Goal: Task Accomplishment & Management: Use online tool/utility

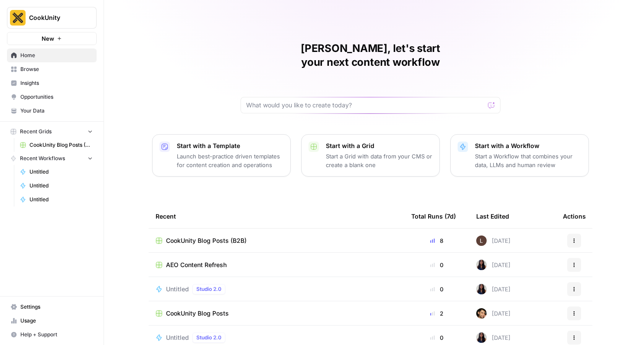
click at [198, 236] on span "CookUnity Blog Posts (B2B)" at bounding box center [206, 240] width 81 height 9
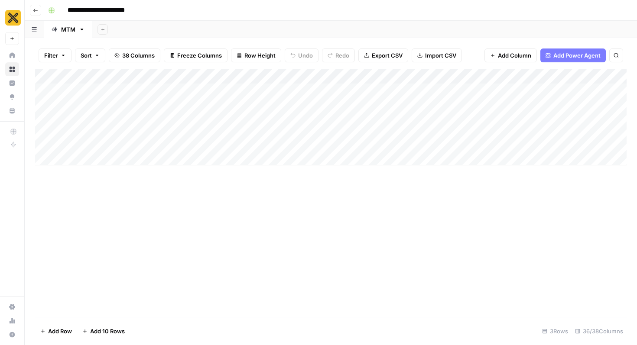
click at [71, 30] on div "MTM" at bounding box center [68, 29] width 14 height 9
click at [81, 30] on icon "button" at bounding box center [82, 29] width 6 height 6
click at [117, 49] on span "Rename Sheet" at bounding box center [117, 46] width 42 height 9
click at [80, 90] on div "Add Column" at bounding box center [330, 117] width 591 height 96
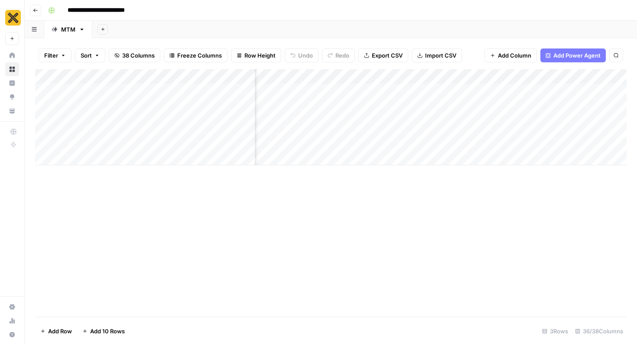
click at [508, 57] on span "Add Column" at bounding box center [514, 55] width 33 height 9
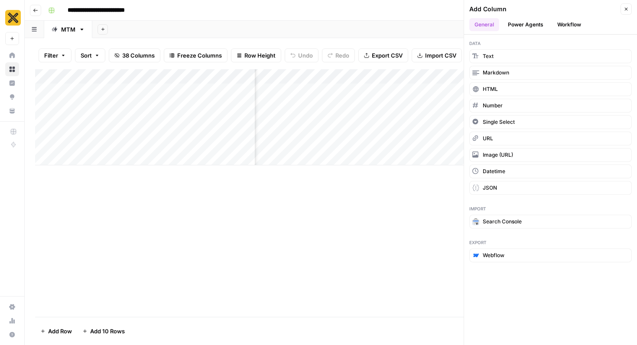
click at [531, 24] on button "Power Agents" at bounding box center [525, 24] width 46 height 13
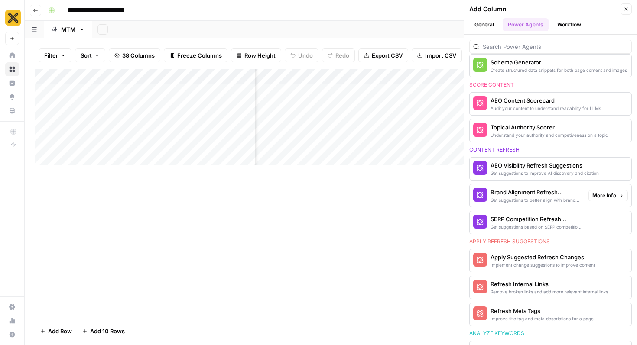
scroll to position [365, 0]
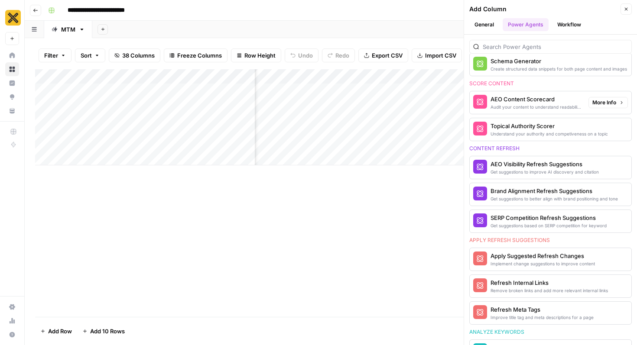
click at [542, 102] on div "AEO Content Scorecard" at bounding box center [535, 99] width 91 height 9
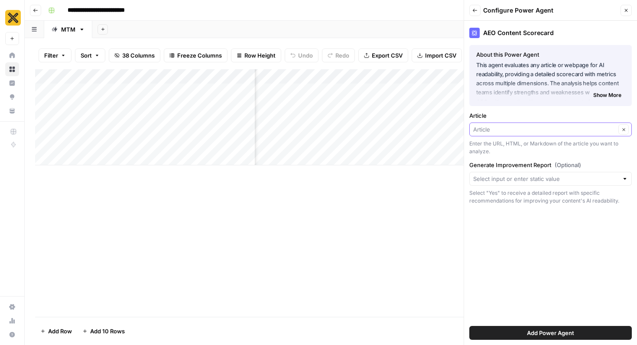
click at [506, 131] on input "Article" at bounding box center [544, 129] width 142 height 9
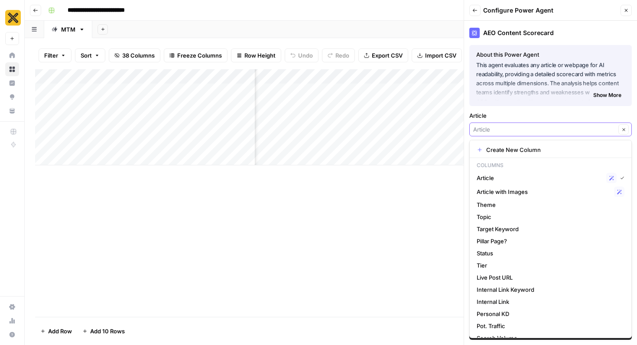
click at [506, 131] on input "Article" at bounding box center [544, 129] width 142 height 9
type input "Article"
click at [528, 109] on div "AEO Content Scorecard About this Power Agent This agent evaluates any article o…" at bounding box center [550, 183] width 173 height 324
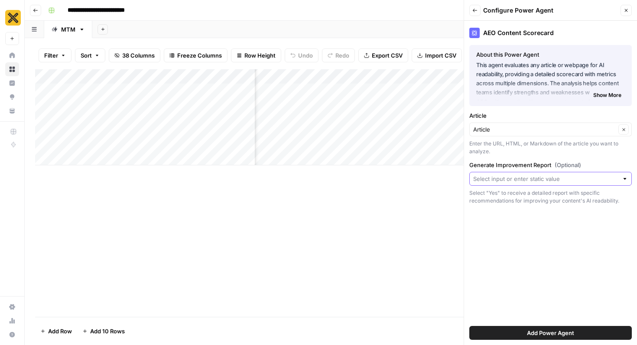
click at [521, 182] on input "Generate Improvement Report (Optional)" at bounding box center [545, 179] width 145 height 9
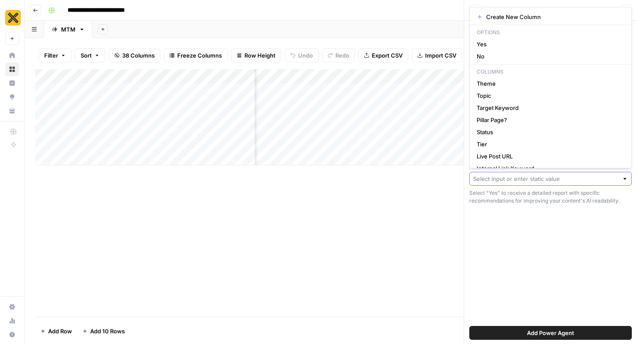
click at [521, 182] on input "Generate Improvement Report (Optional)" at bounding box center [545, 179] width 145 height 9
click at [521, 224] on div "AEO Content Scorecard About this Power Agent This agent evaluates any article o…" at bounding box center [550, 183] width 173 height 324
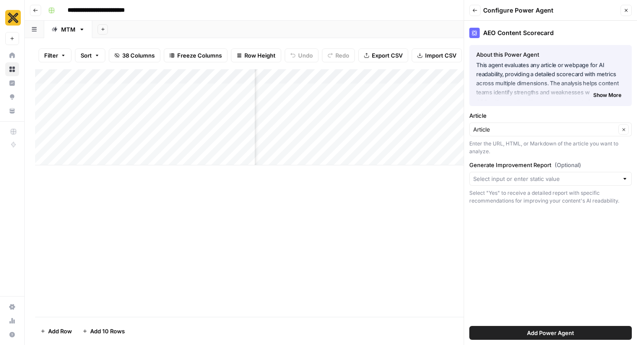
click at [624, 181] on div at bounding box center [624, 179] width 6 height 9
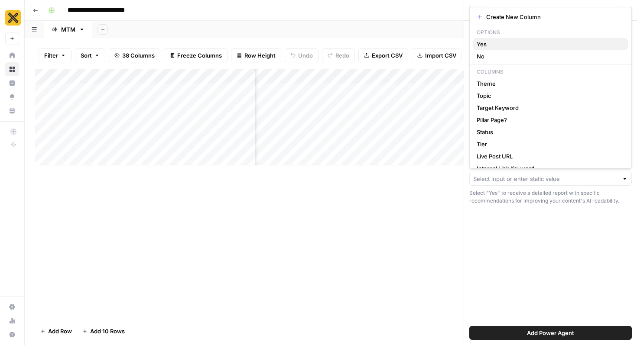
click at [548, 46] on span "Yes" at bounding box center [548, 44] width 144 height 9
type input "Yes"
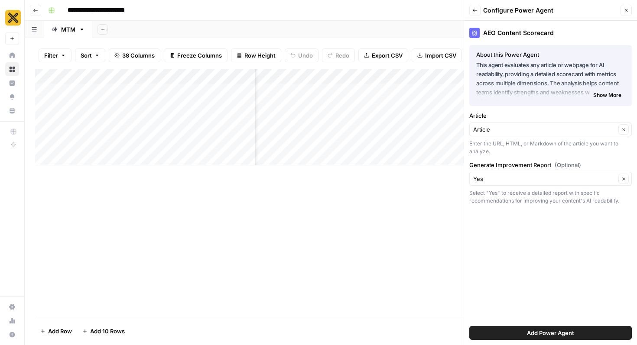
click at [548, 334] on span "Add Power Agent" at bounding box center [550, 333] width 47 height 9
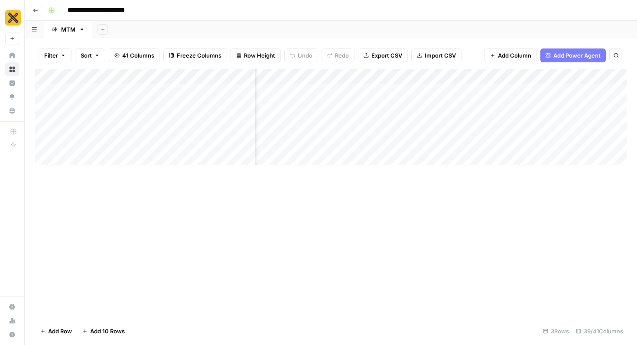
scroll to position [0, 2327]
click at [566, 60] on button "Add Power Agent" at bounding box center [572, 56] width 65 height 14
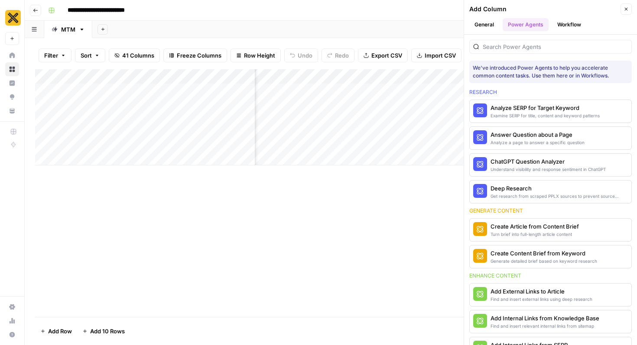
click at [565, 27] on button "Workflow" at bounding box center [569, 24] width 34 height 13
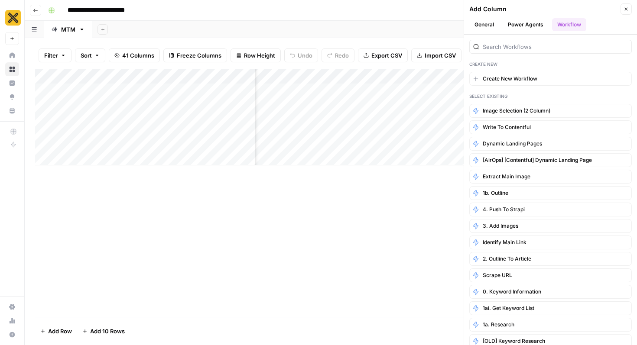
click at [530, 27] on button "Power Agents" at bounding box center [525, 24] width 46 height 13
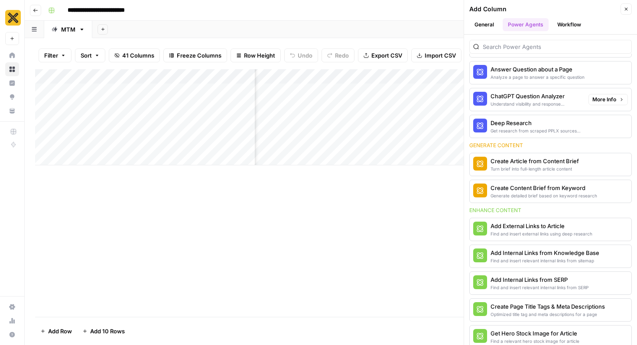
scroll to position [66, 0]
click at [391, 212] on div "Add Column" at bounding box center [330, 193] width 591 height 248
click at [102, 28] on icon "button" at bounding box center [102, 29] width 3 height 3
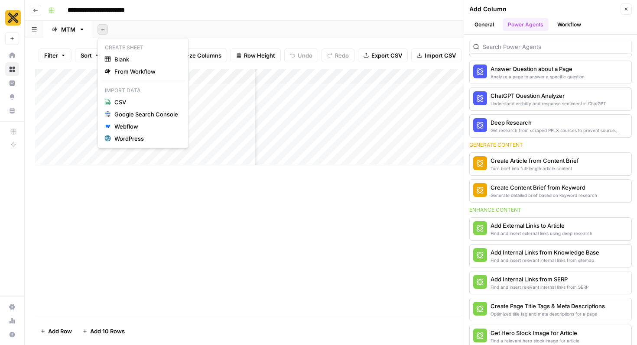
click at [79, 36] on link "MTM" at bounding box center [68, 29] width 48 height 17
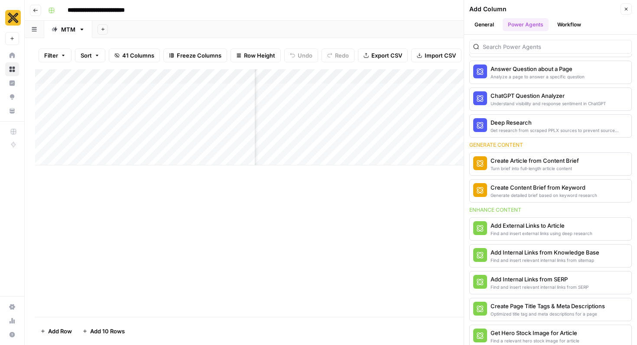
click at [80, 30] on icon "button" at bounding box center [82, 29] width 6 height 6
click at [99, 55] on span "Duplicate Sheet" at bounding box center [117, 58] width 42 height 9
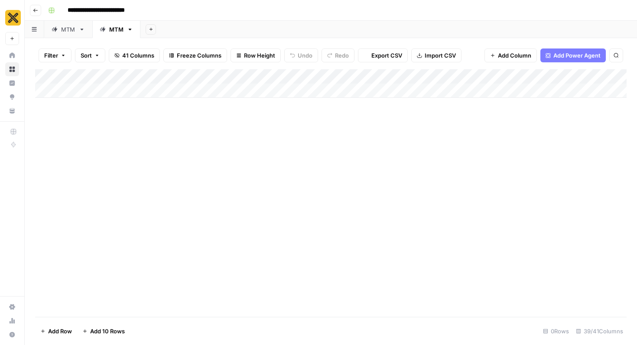
click at [110, 32] on div "MTM" at bounding box center [116, 29] width 14 height 9
type input "*"
type input "*********"
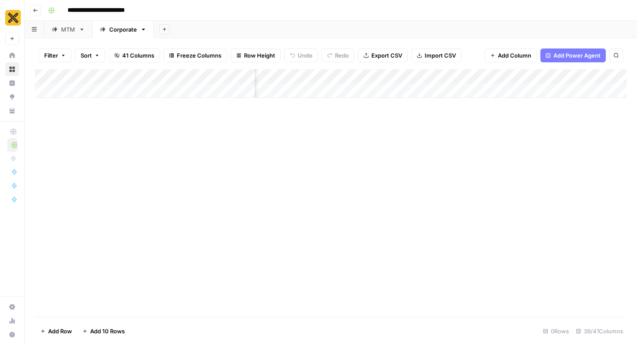
click at [318, 78] on div "Add Column" at bounding box center [330, 83] width 591 height 29
click at [318, 78] on div at bounding box center [308, 77] width 78 height 17
click at [406, 89] on div "Add Column" at bounding box center [330, 83] width 591 height 29
click at [463, 140] on div "Add Column" at bounding box center [330, 193] width 591 height 248
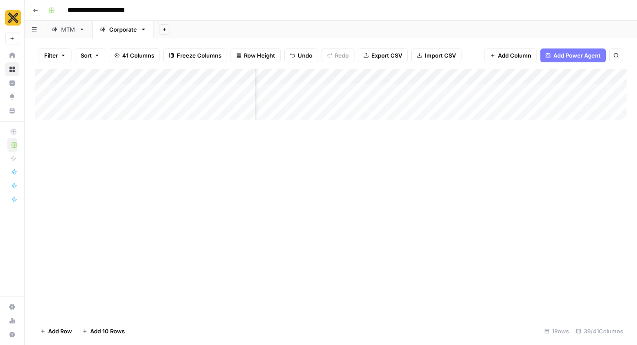
click at [424, 74] on div "Add Column" at bounding box center [330, 94] width 591 height 51
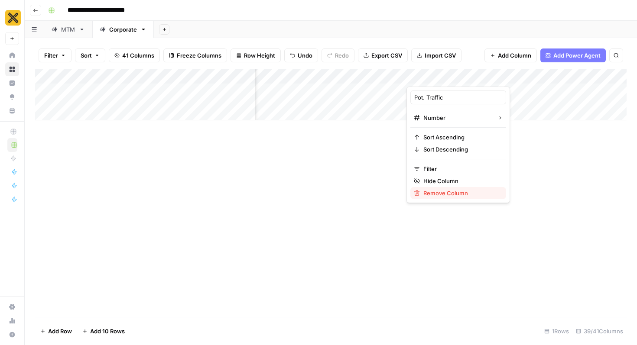
click at [438, 193] on span "Remove Column" at bounding box center [461, 193] width 76 height 9
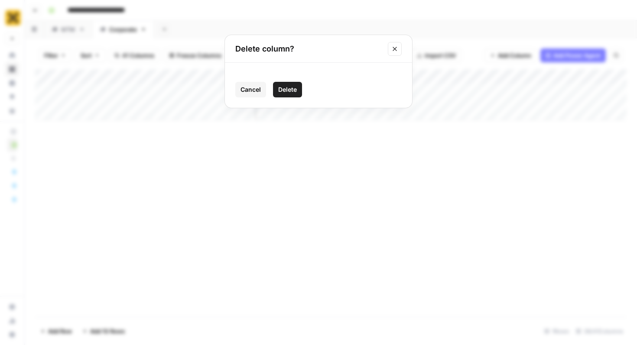
click at [299, 89] on button "Delete" at bounding box center [287, 90] width 29 height 16
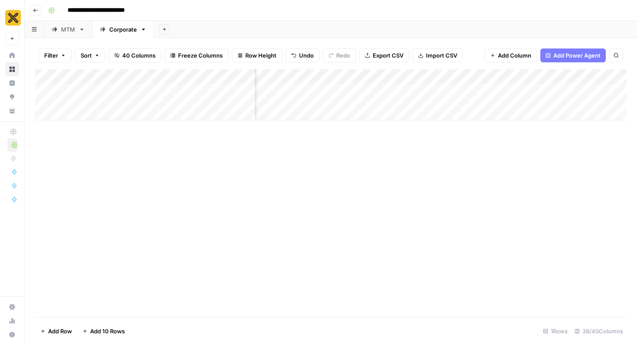
click at [399, 78] on div "Add Column" at bounding box center [330, 94] width 591 height 51
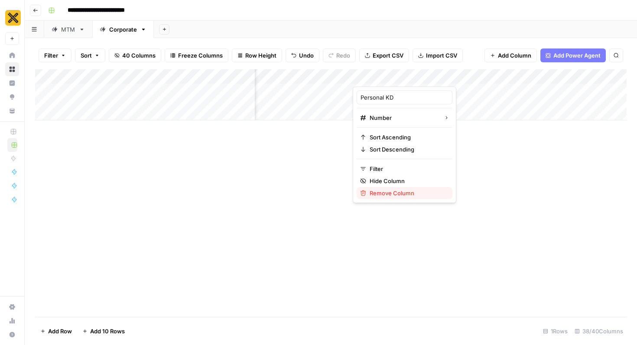
click at [381, 189] on span "Remove Column" at bounding box center [407, 193] width 76 height 9
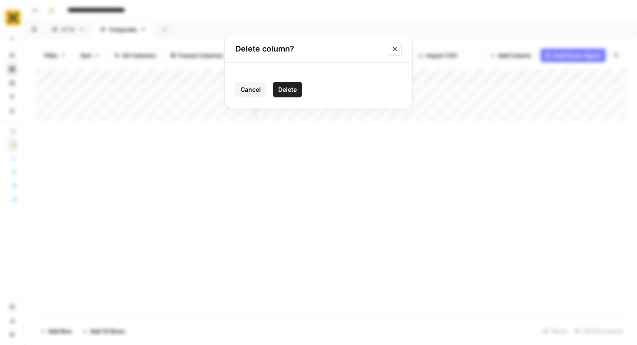
click at [300, 88] on button "Delete" at bounding box center [287, 90] width 29 height 16
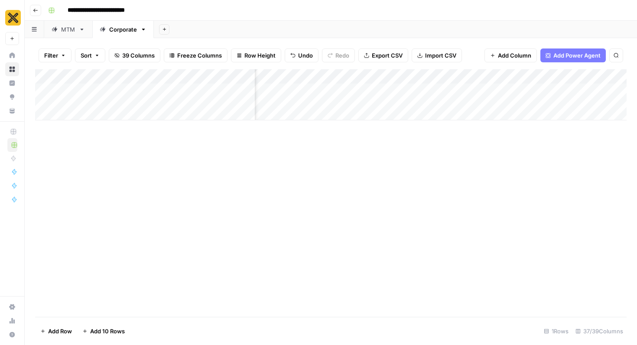
scroll to position [0, 1226]
click at [342, 74] on div "Add Column" at bounding box center [330, 94] width 591 height 51
click at [538, 125] on div "Add Column" at bounding box center [330, 193] width 591 height 248
click at [72, 31] on div "MTM" at bounding box center [68, 29] width 14 height 9
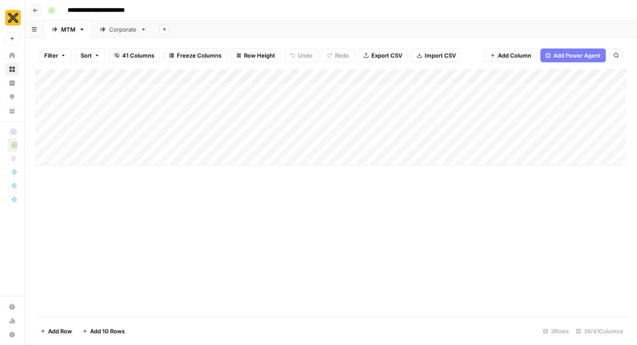
click at [230, 113] on div "Add Column" at bounding box center [330, 117] width 591 height 96
click at [98, 116] on div "Add Column" at bounding box center [330, 117] width 591 height 96
click at [119, 28] on div "Corporate" at bounding box center [123, 29] width 28 height 9
click at [87, 92] on div "Add Column" at bounding box center [330, 94] width 591 height 51
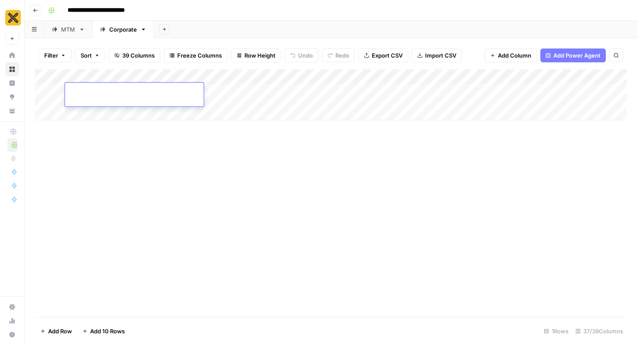
type textarea "*"
click at [64, 31] on div "MTM" at bounding box center [68, 29] width 14 height 9
click at [80, 90] on div "Add Column" at bounding box center [330, 117] width 591 height 96
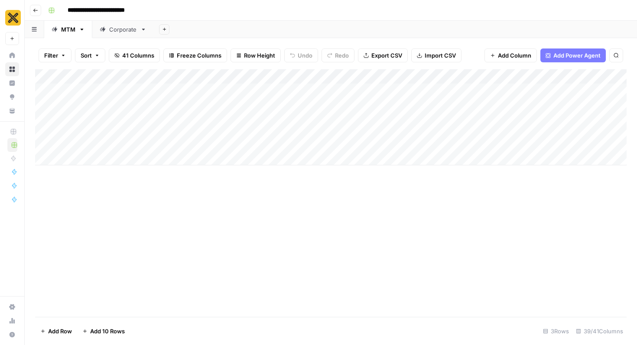
click at [82, 130] on div "Add Column" at bounding box center [330, 117] width 591 height 96
click at [82, 126] on div "Add Column" at bounding box center [330, 117] width 591 height 96
click at [81, 140] on div "Add Column" at bounding box center [330, 117] width 591 height 96
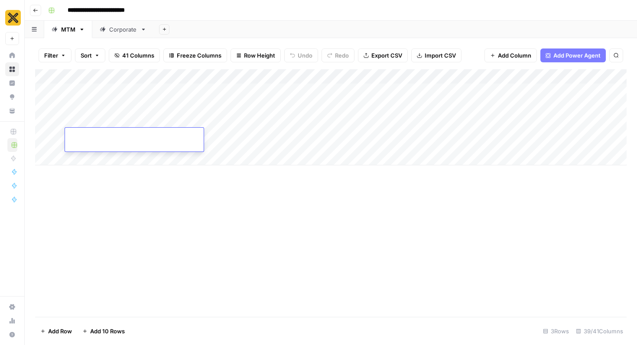
click at [81, 140] on textarea at bounding box center [134, 136] width 139 height 12
click at [81, 112] on div "Add Column" at bounding box center [330, 117] width 591 height 96
click at [81, 112] on textarea "*********" at bounding box center [134, 114] width 139 height 12
type textarea "**********"
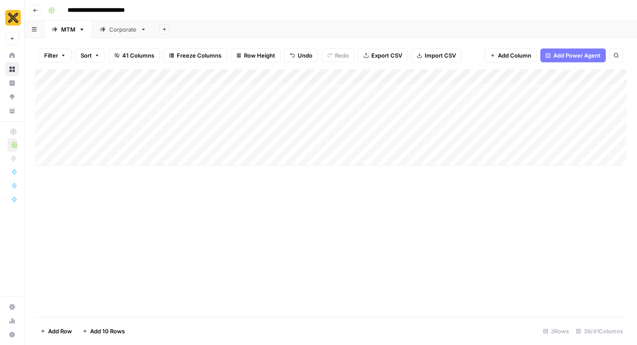
click at [120, 115] on div "Add Column" at bounding box center [330, 117] width 591 height 96
type textarea "*"
type textarea "**********"
type textarea "*"
type textarea "**********"
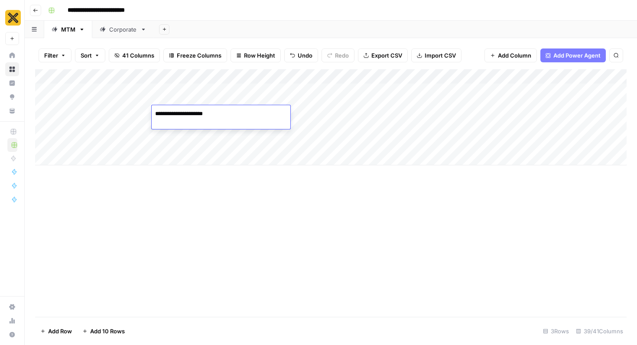
click at [318, 235] on div "Add Column" at bounding box center [330, 193] width 591 height 248
click at [282, 115] on div "Add Column" at bounding box center [330, 117] width 591 height 96
click at [304, 115] on div "Add Column" at bounding box center [330, 117] width 591 height 96
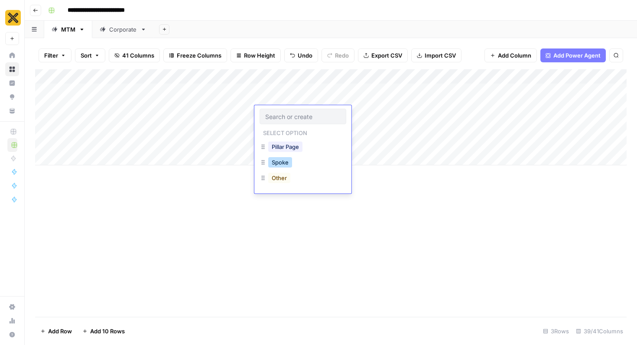
click at [283, 167] on button "Spoke" at bounding box center [280, 162] width 24 height 10
click at [340, 107] on div "Add Column" at bounding box center [330, 117] width 591 height 96
click at [343, 113] on div "Add Column" at bounding box center [330, 117] width 591 height 96
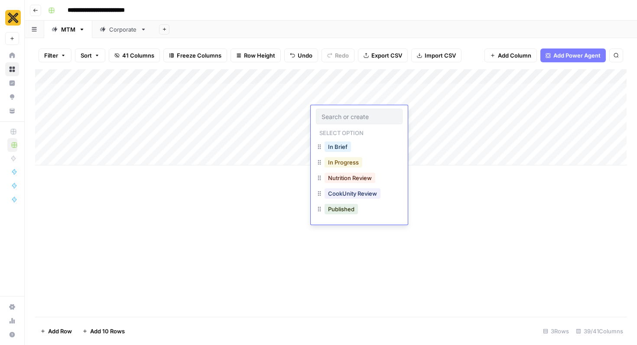
click at [342, 165] on button "In Progress" at bounding box center [343, 162] width 38 height 10
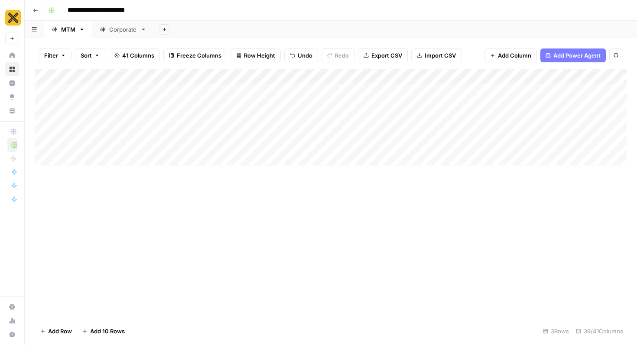
click at [379, 119] on div "Add Column" at bounding box center [330, 117] width 591 height 96
click at [390, 118] on div "Add Column" at bounding box center [330, 117] width 591 height 96
click at [386, 175] on button "Tier 3" at bounding box center [387, 178] width 22 height 10
click at [413, 114] on div "Add Column" at bounding box center [330, 117] width 591 height 96
